Goal: Task Accomplishment & Management: Use online tool/utility

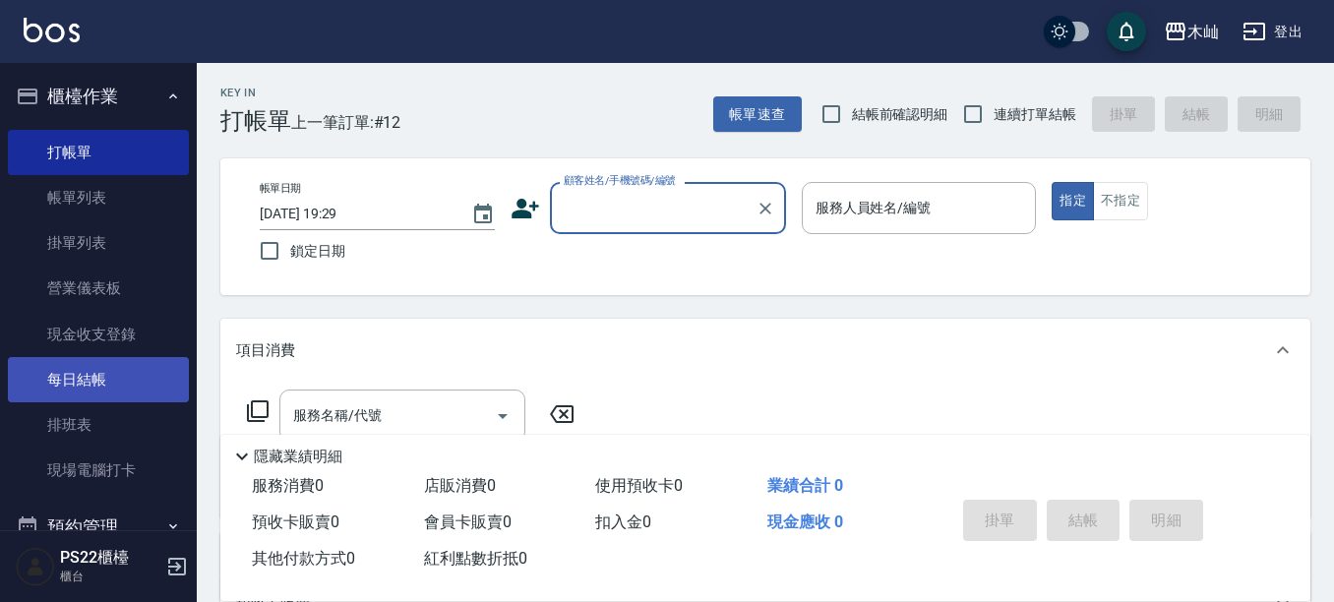
click at [101, 385] on link "每日結帳" at bounding box center [98, 379] width 181 height 45
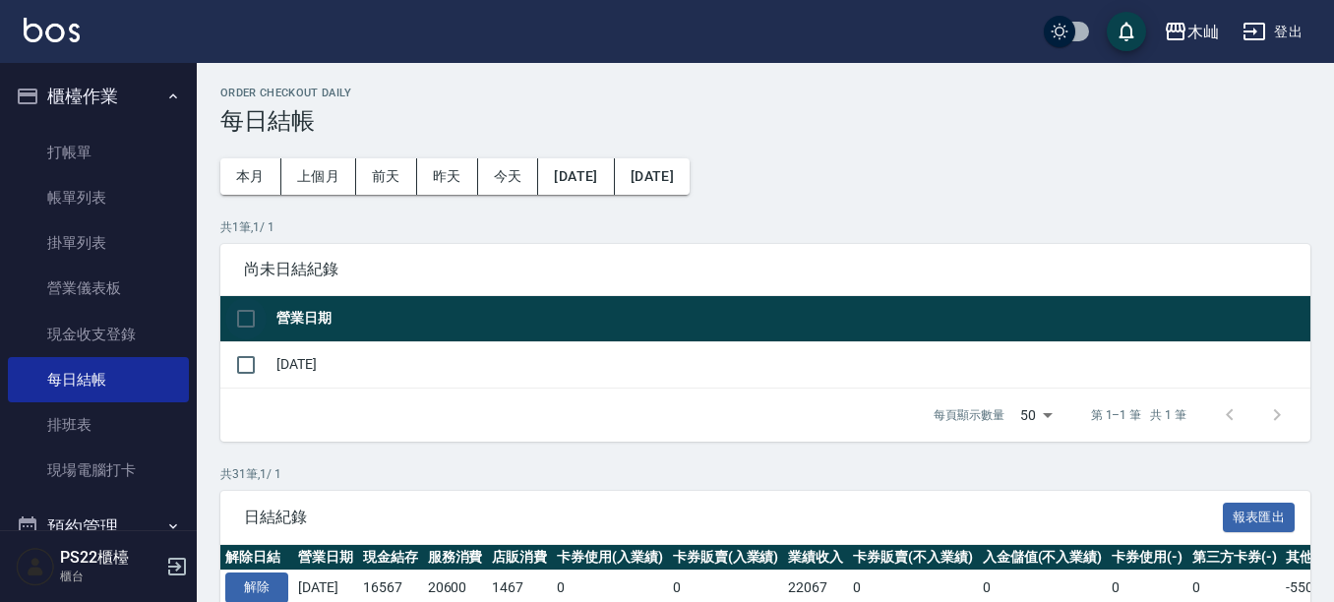
click at [241, 320] on input "checkbox" at bounding box center [245, 318] width 41 height 41
checkbox input "true"
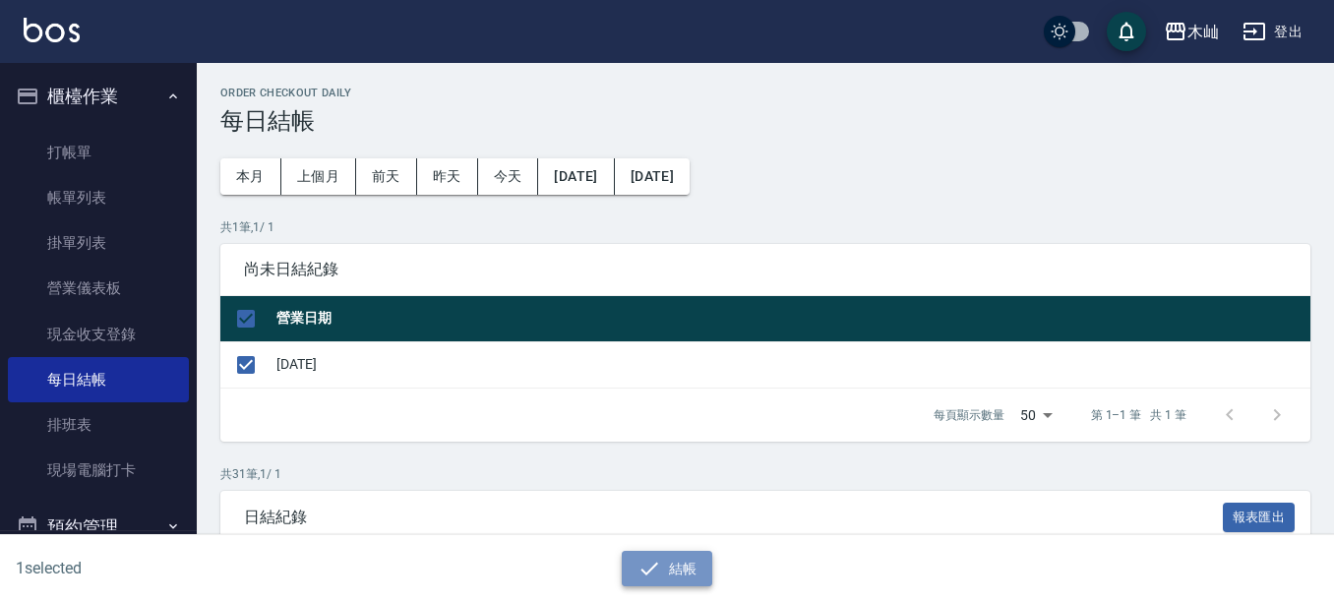
click at [639, 561] on icon "button" at bounding box center [650, 569] width 24 height 24
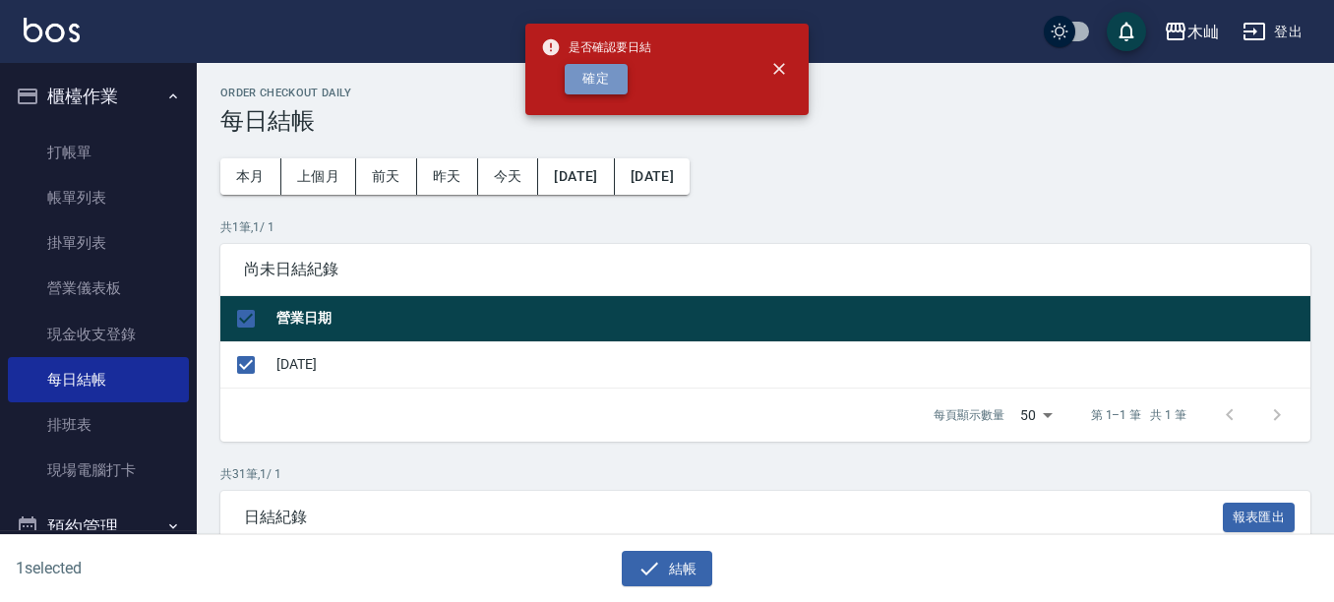
click at [607, 87] on button "確定" at bounding box center [596, 79] width 63 height 30
checkbox input "false"
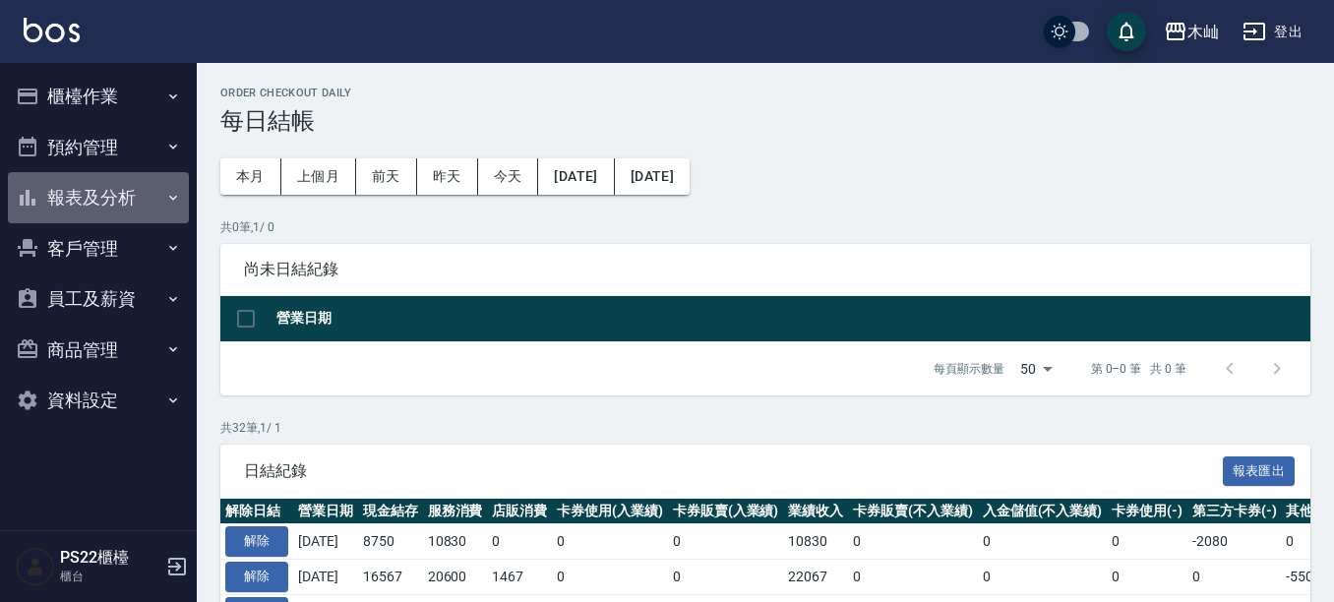
click at [95, 205] on button "報表及分析" at bounding box center [98, 197] width 181 height 51
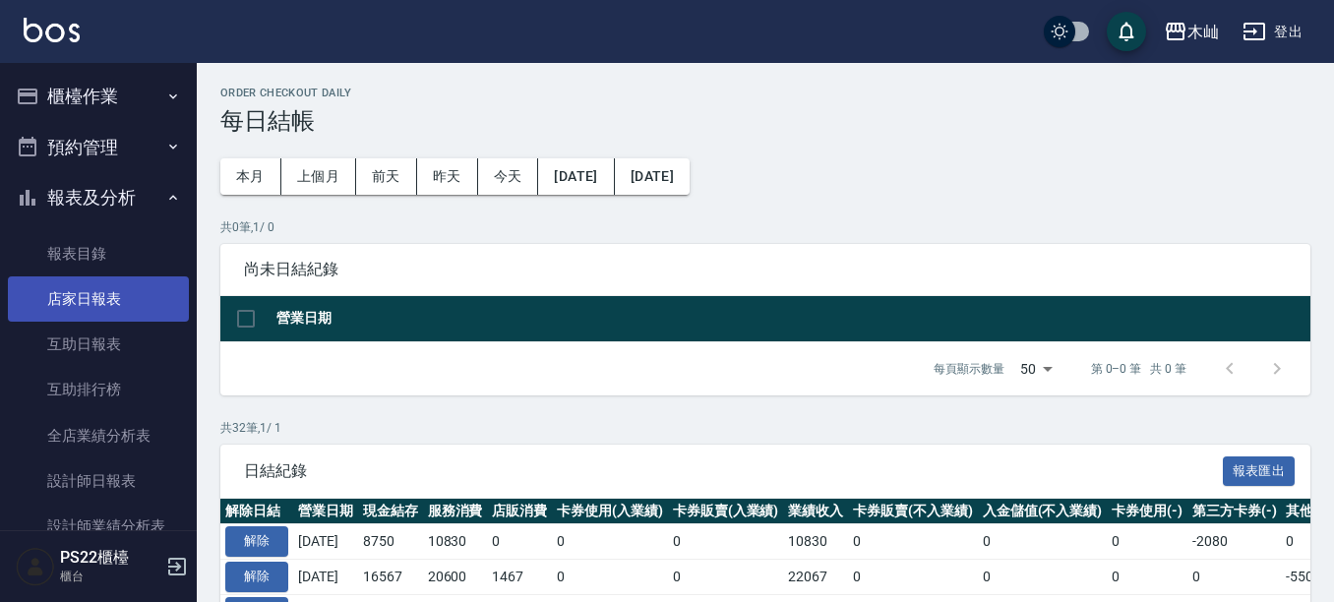
click at [99, 304] on link "店家日報表" at bounding box center [98, 298] width 181 height 45
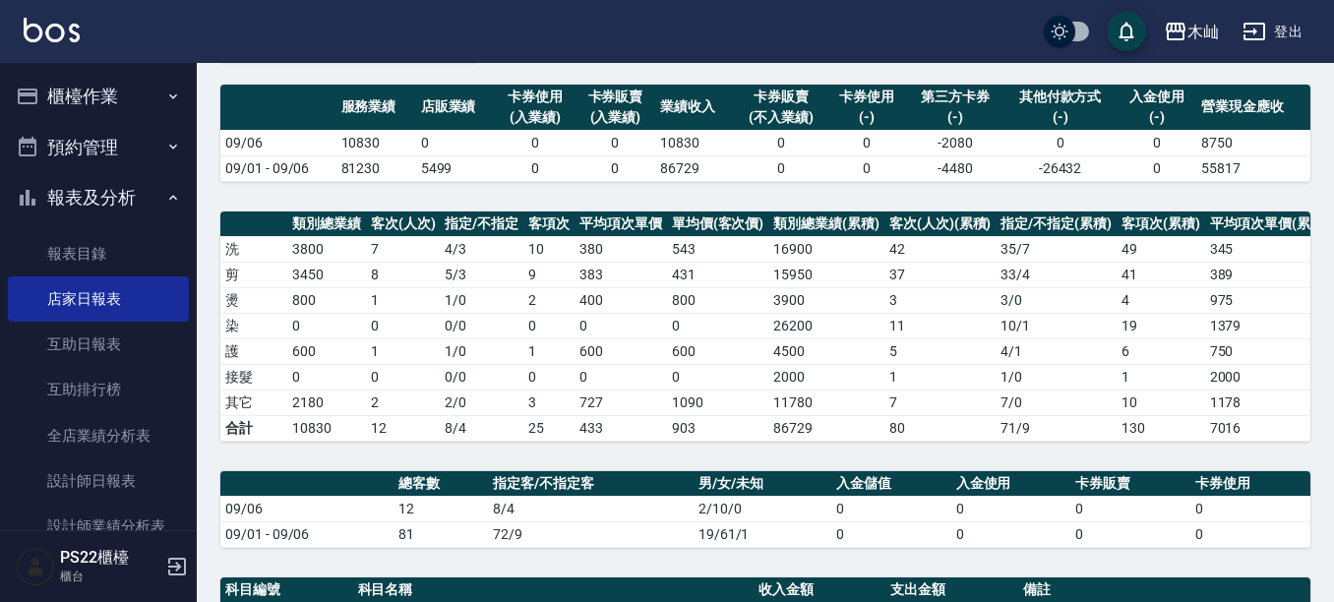
scroll to position [295, 0]
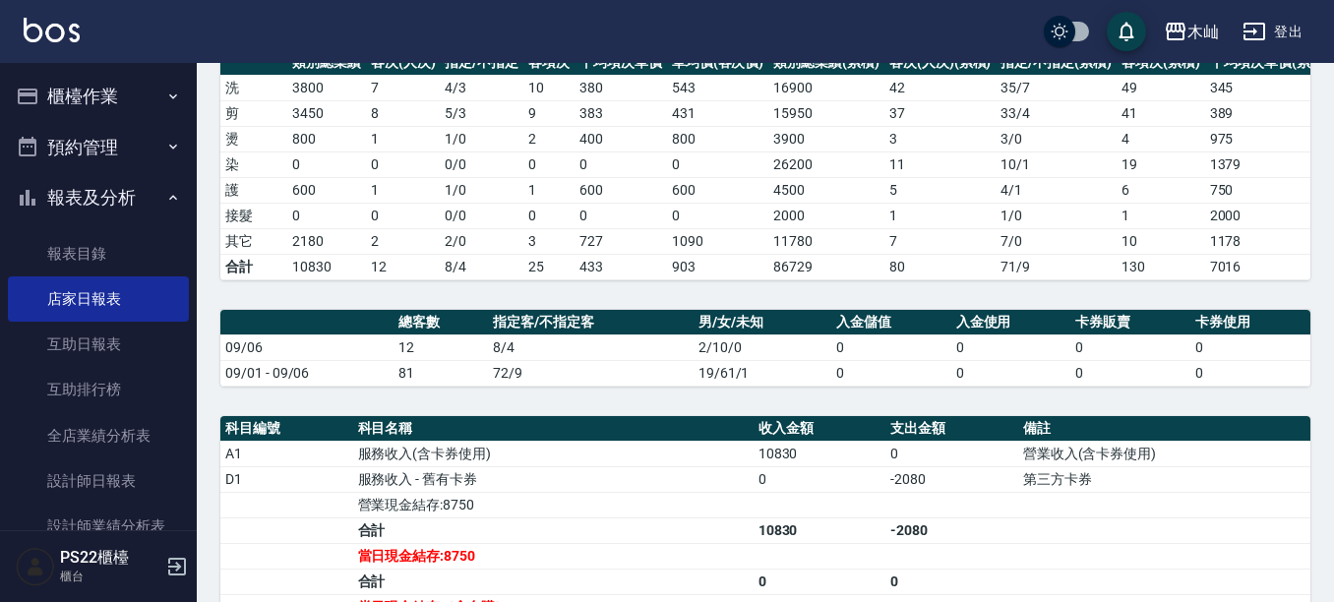
click at [86, 106] on button "櫃檯作業" at bounding box center [98, 96] width 181 height 51
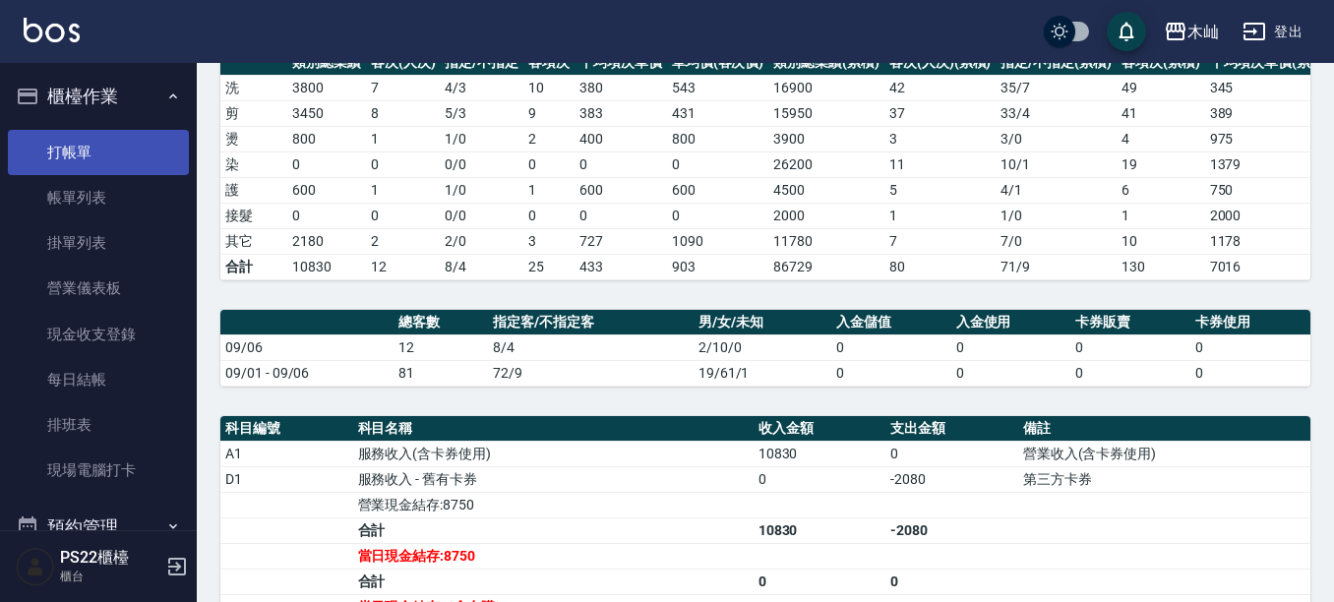
click at [124, 165] on link "打帳單" at bounding box center [98, 152] width 181 height 45
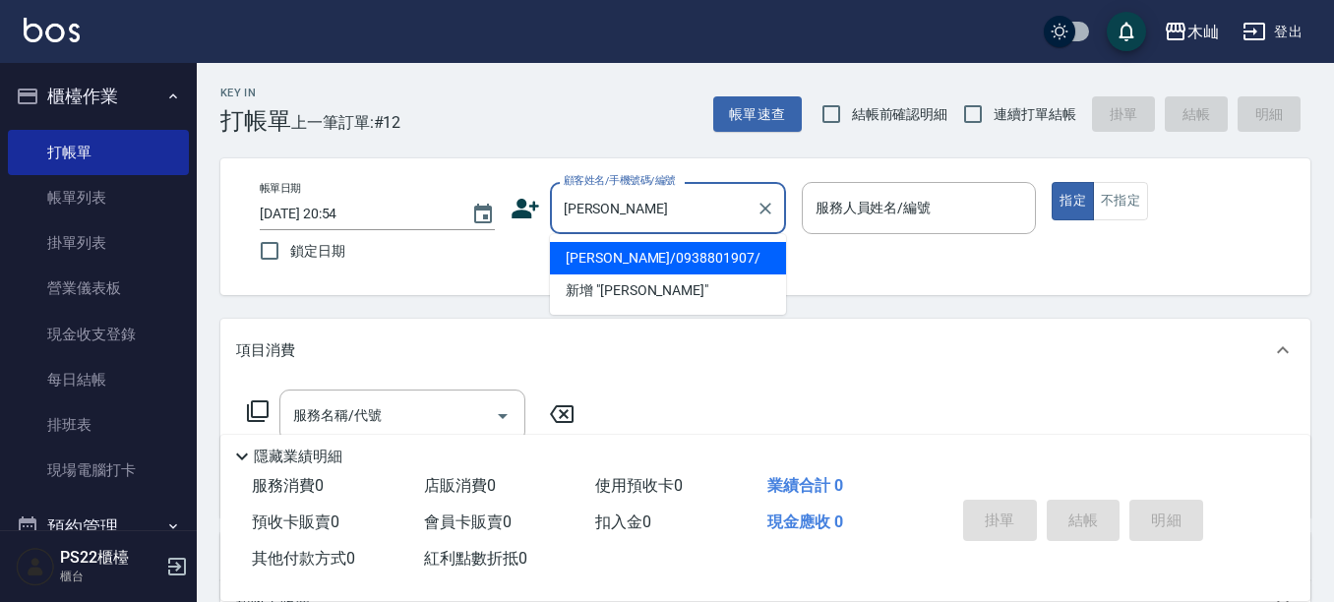
click at [668, 255] on li "董玉惠/0938801907/" at bounding box center [668, 258] width 236 height 32
type input "董玉惠/0938801907/"
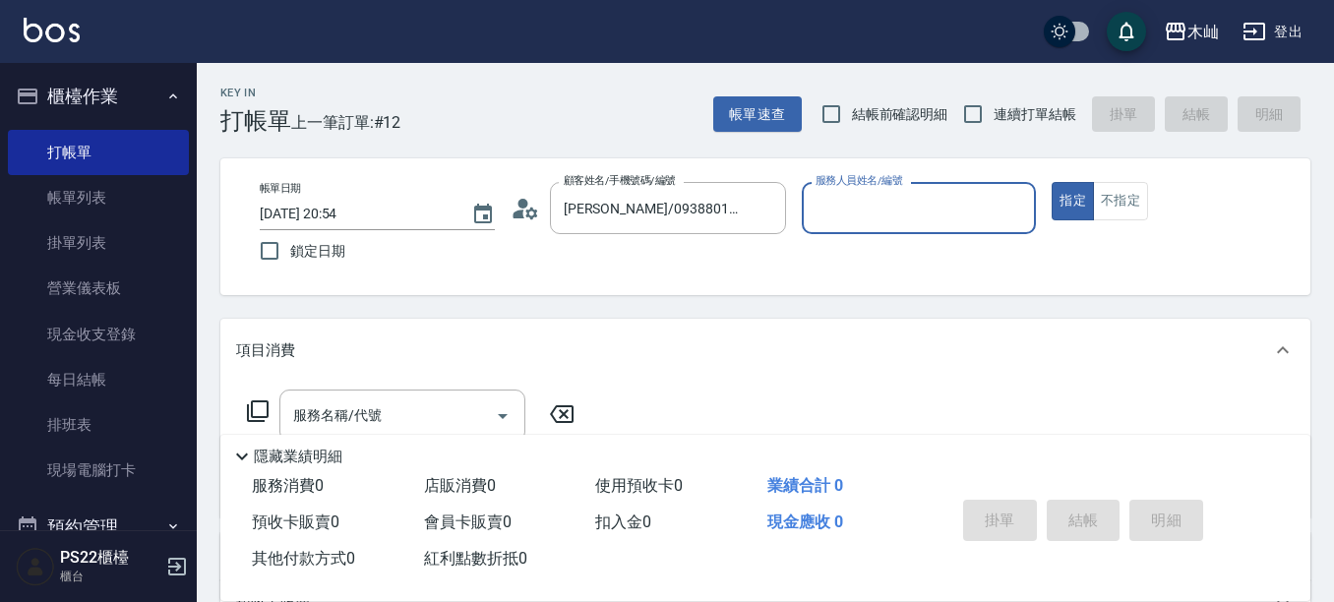
type input "雅芳-012"
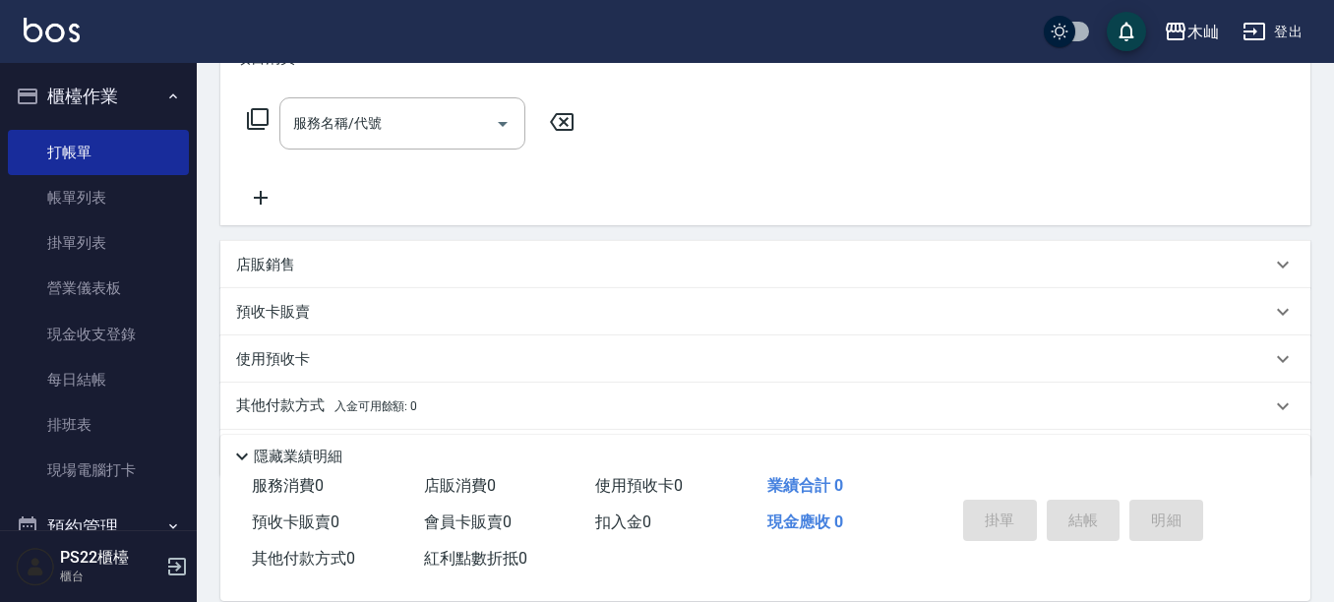
scroll to position [295, 0]
click at [274, 258] on p "店販銷售" at bounding box center [265, 262] width 59 height 21
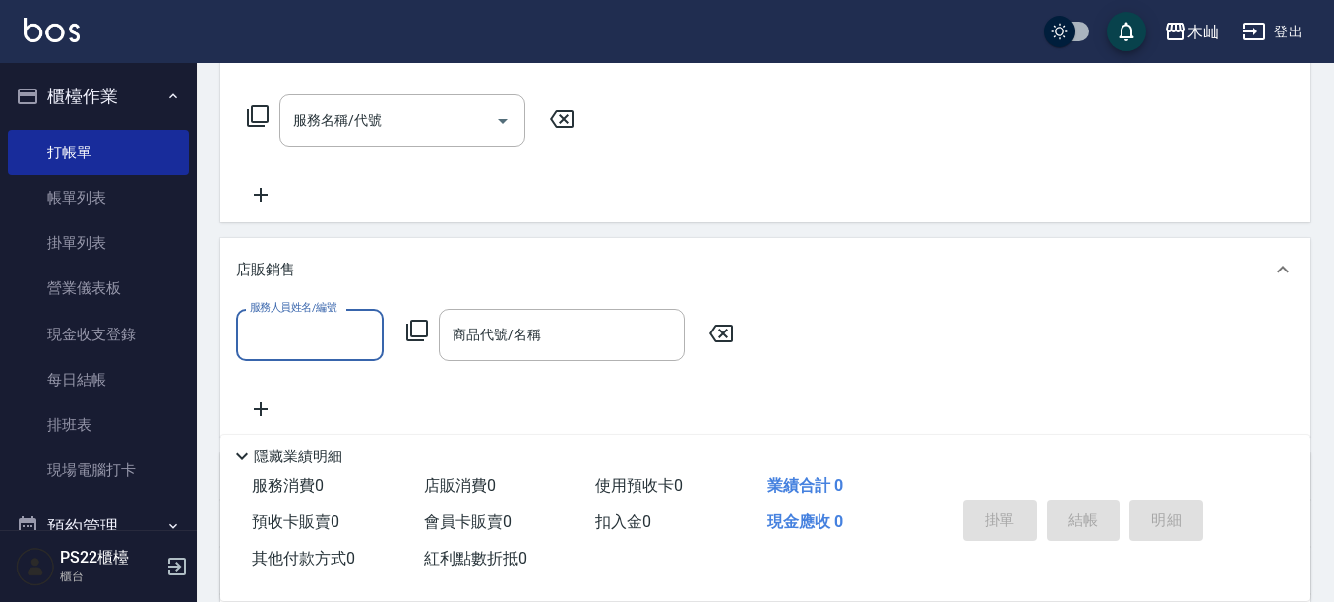
scroll to position [0, 0]
type input "雅芳-012"
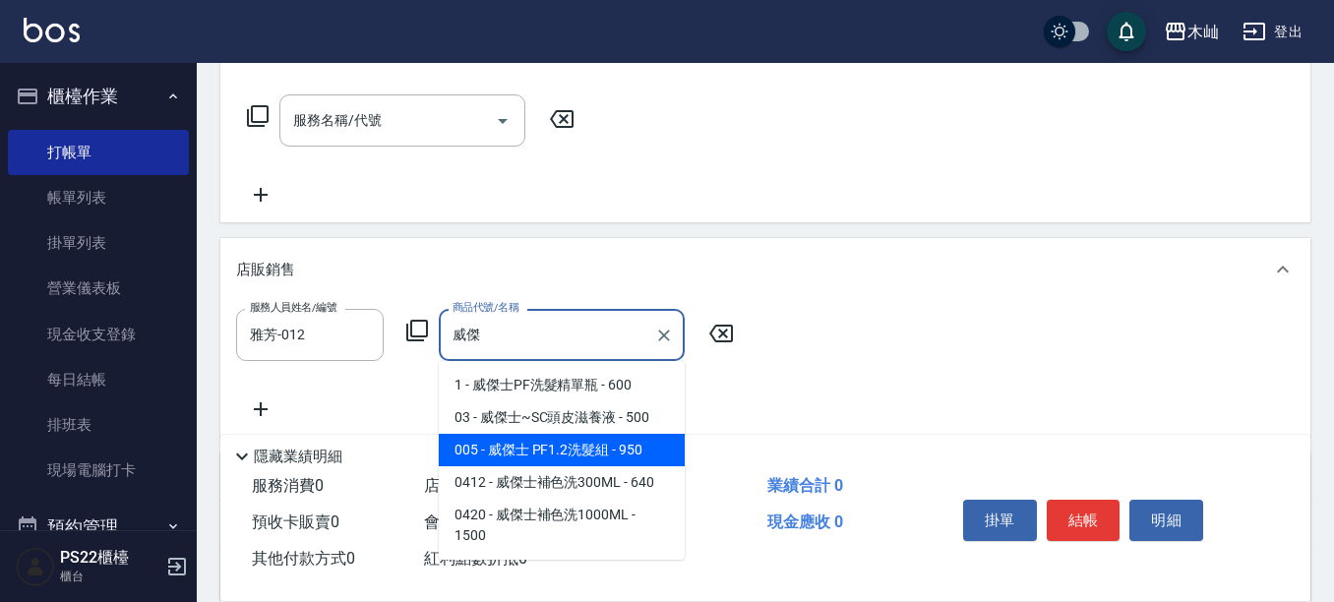
click at [649, 440] on span "005 - 威傑士 PF1.2洗髮組 - 950" at bounding box center [562, 450] width 246 height 32
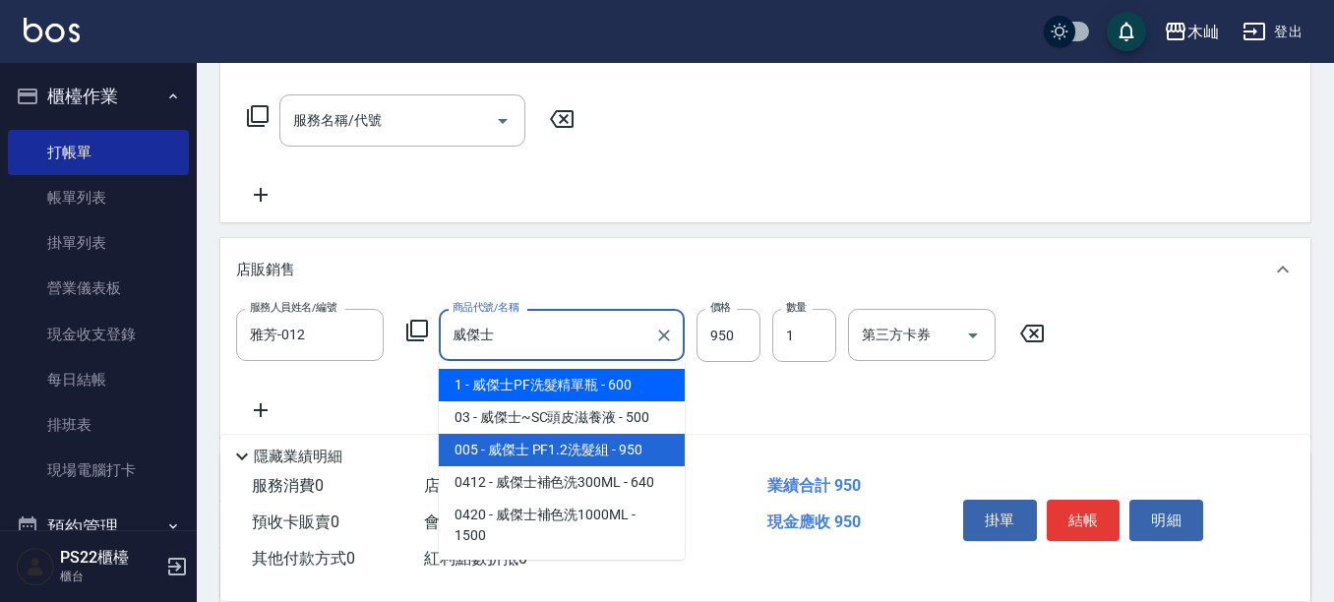
click at [624, 387] on span "1 - 威傑士PF洗髮精單瓶 - 600" at bounding box center [562, 385] width 246 height 32
type input "威傑士PF洗髮精單瓶"
type input "600"
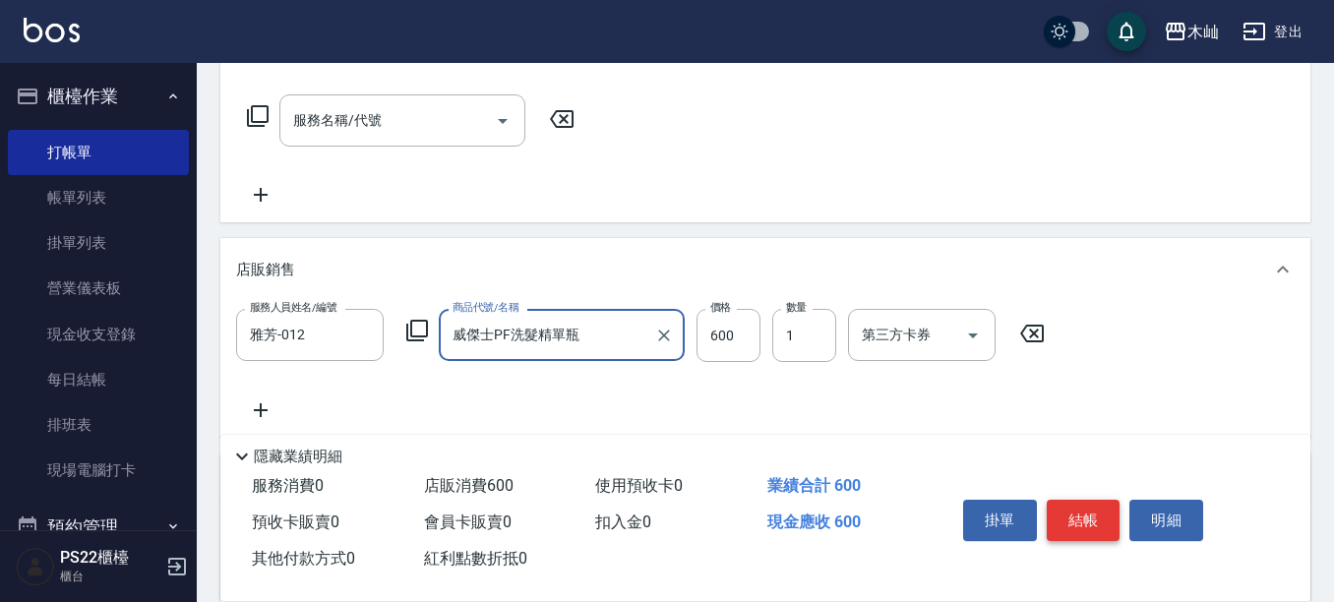
type input "威傑士PF洗髮精單瓶"
click at [1088, 505] on button "結帳" at bounding box center [1084, 520] width 74 height 41
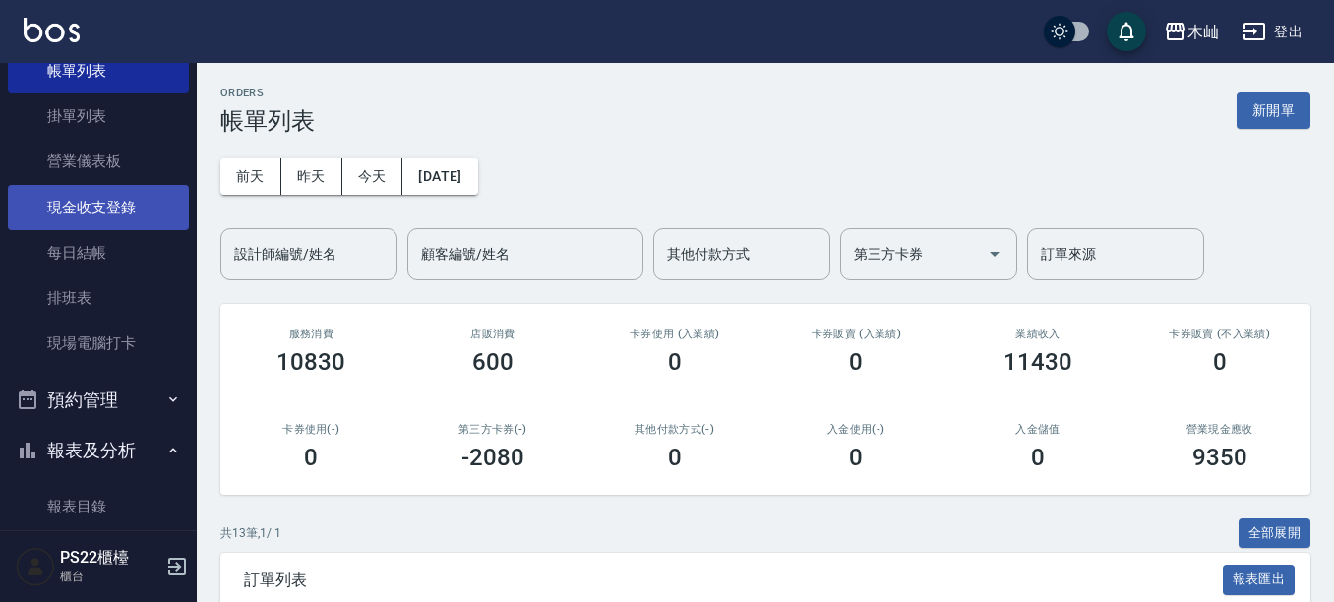
scroll to position [295, 0]
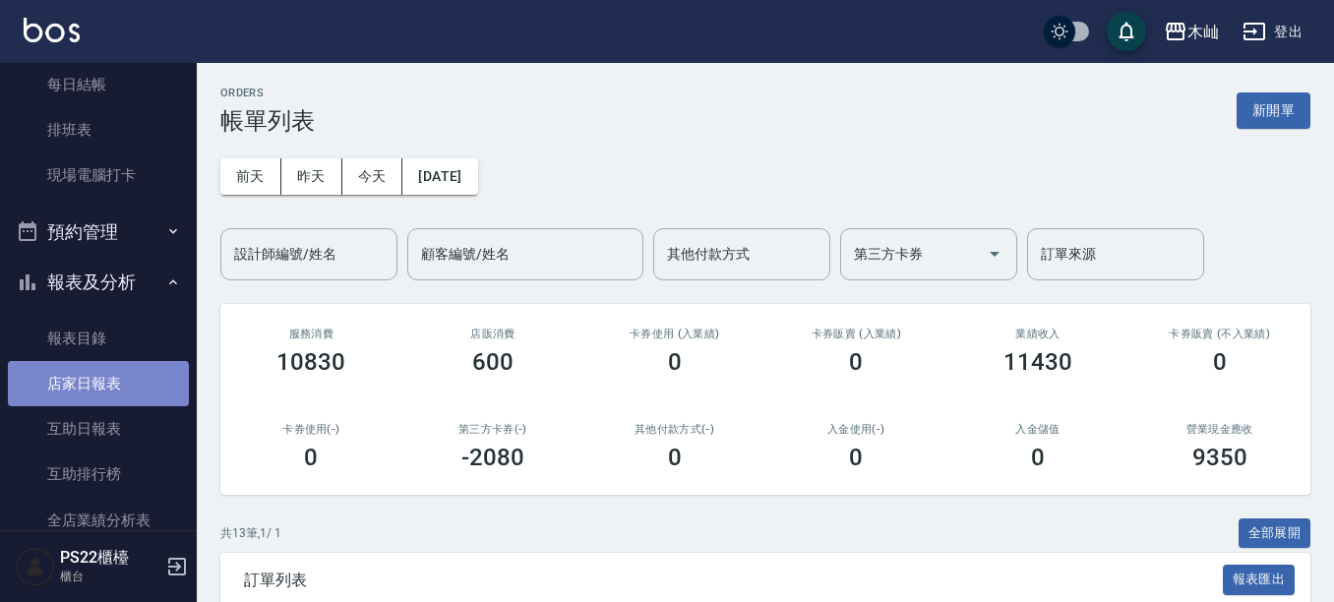
click at [100, 384] on link "店家日報表" at bounding box center [98, 383] width 181 height 45
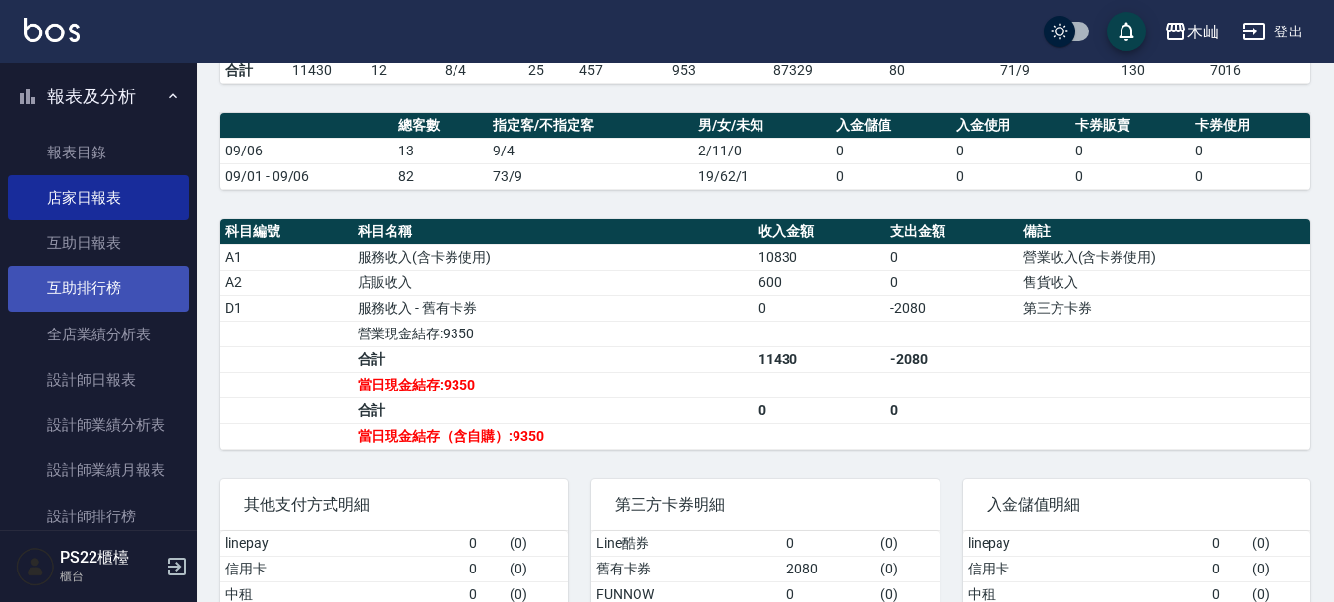
scroll to position [492, 0]
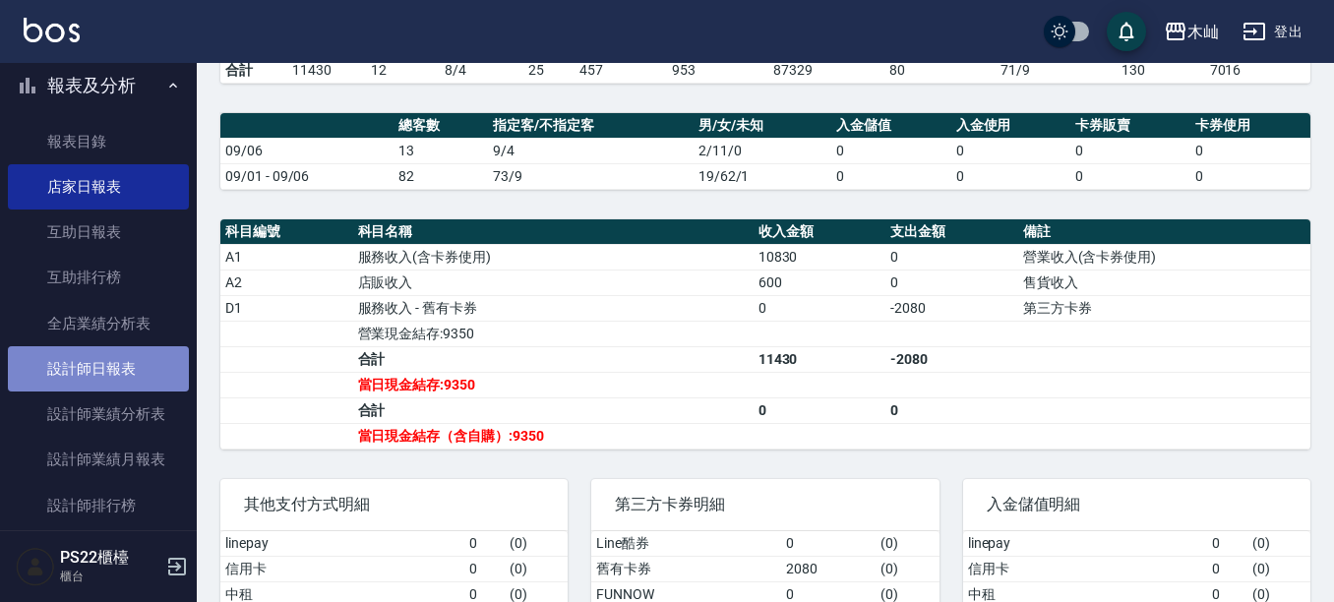
click at [104, 379] on link "設計師日報表" at bounding box center [98, 368] width 181 height 45
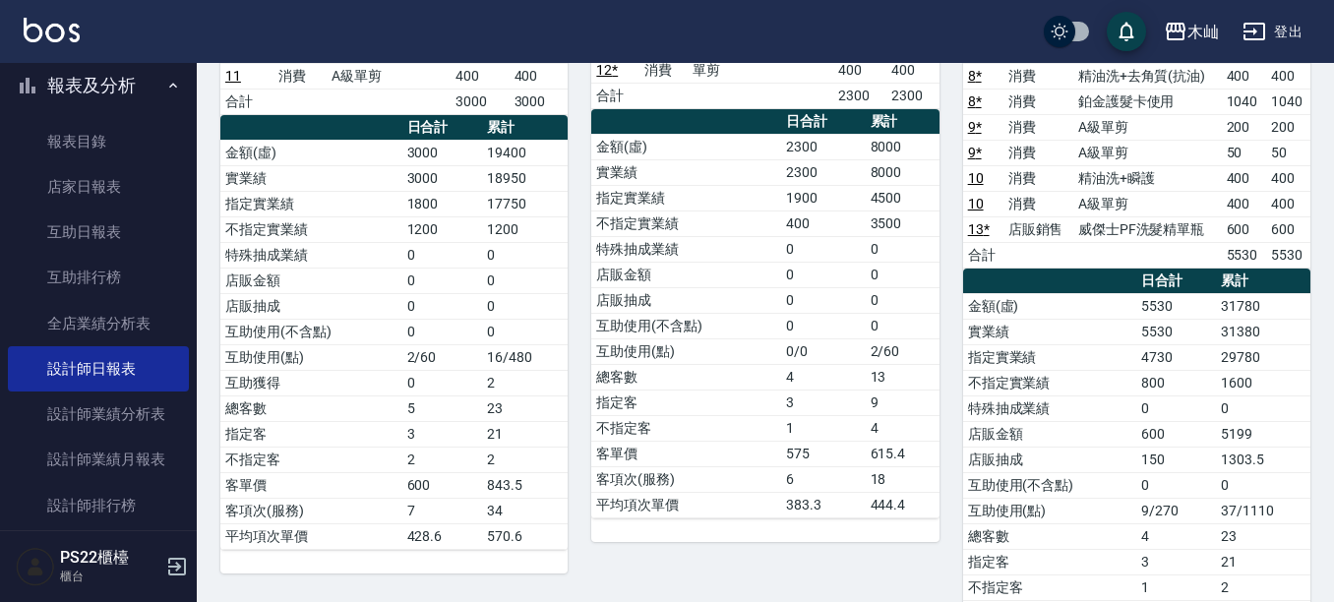
scroll to position [394, 0]
